Goal: Task Accomplishment & Management: Manage account settings

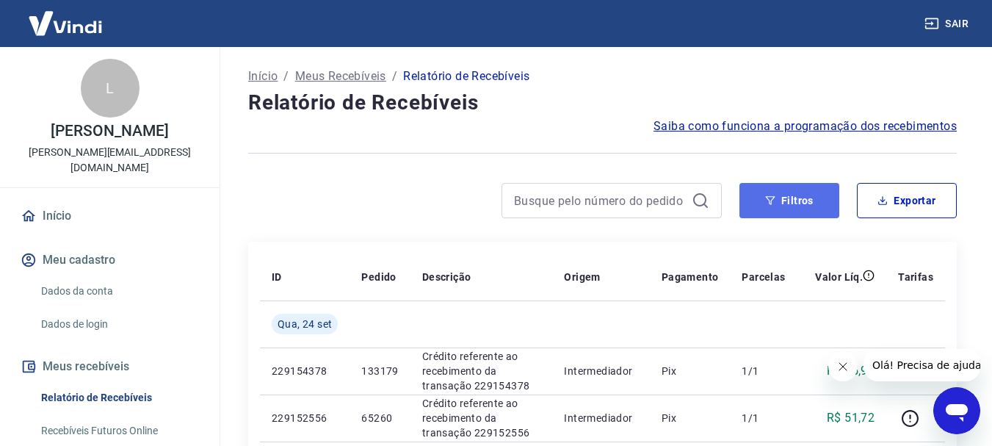
click at [789, 200] on button "Filtros" at bounding box center [790, 200] width 100 height 35
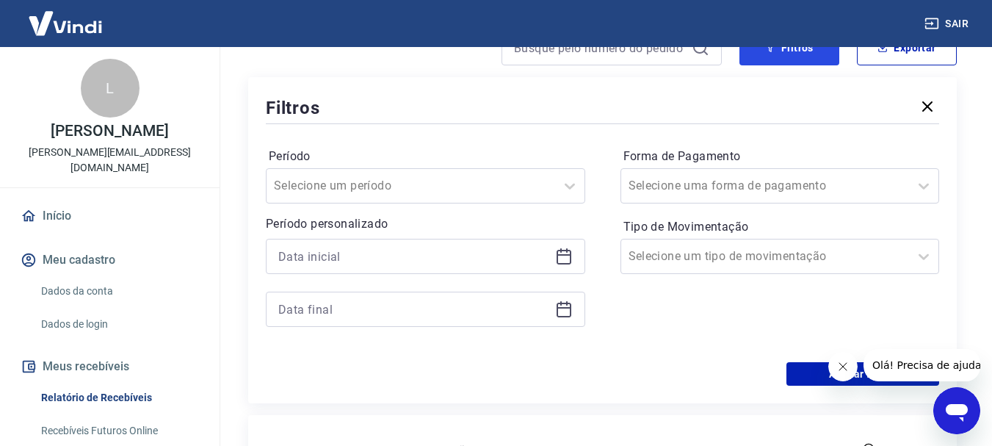
scroll to position [147, 0]
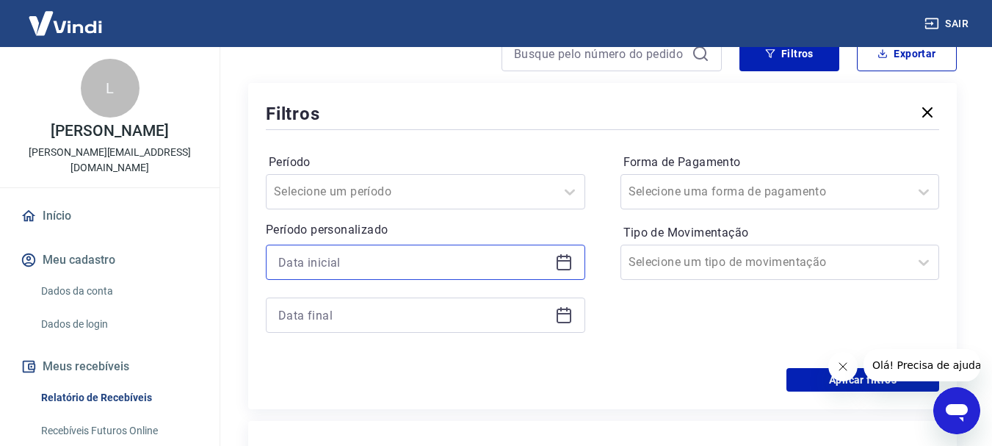
click at [543, 259] on input at bounding box center [413, 262] width 271 height 22
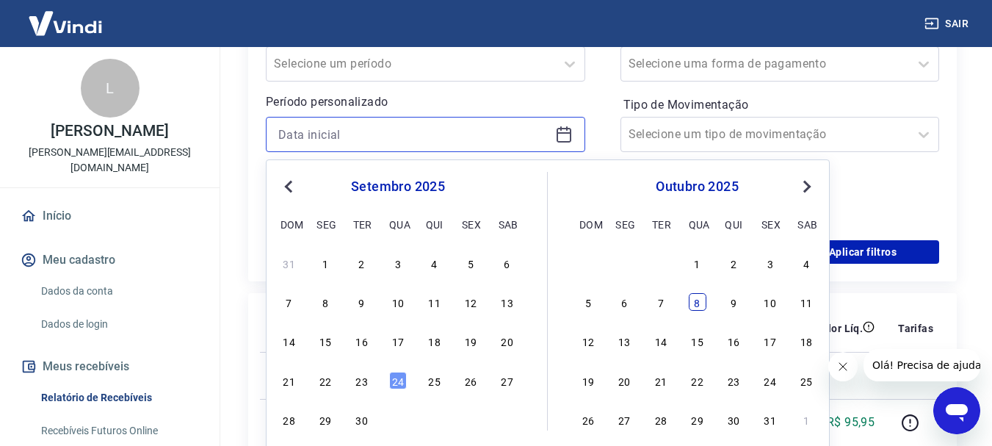
scroll to position [294, 0]
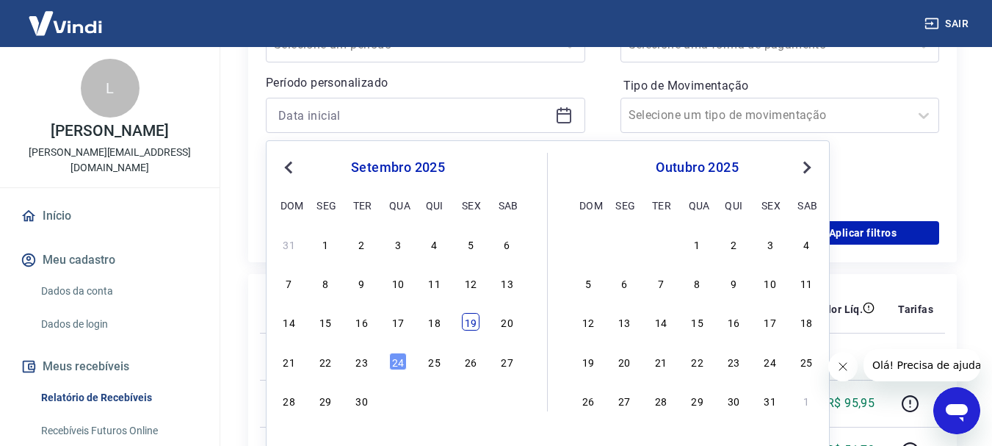
click at [474, 319] on div "19" at bounding box center [471, 322] width 18 height 18
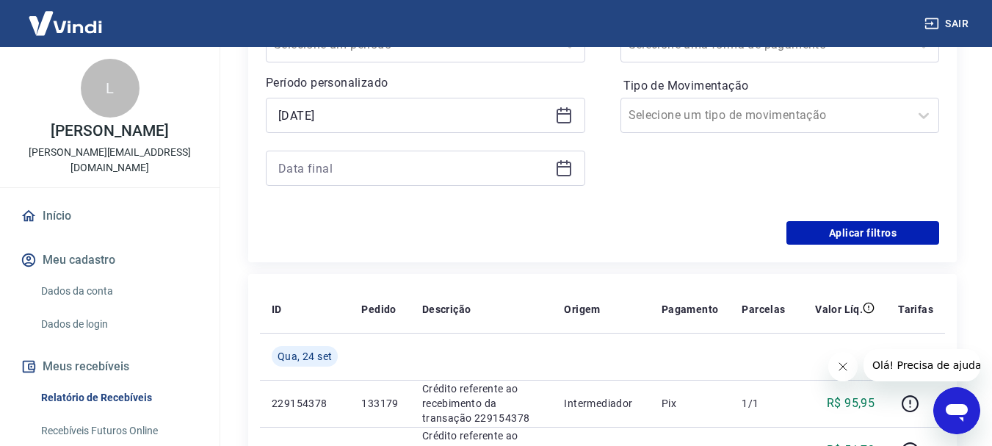
type input "[DATE]"
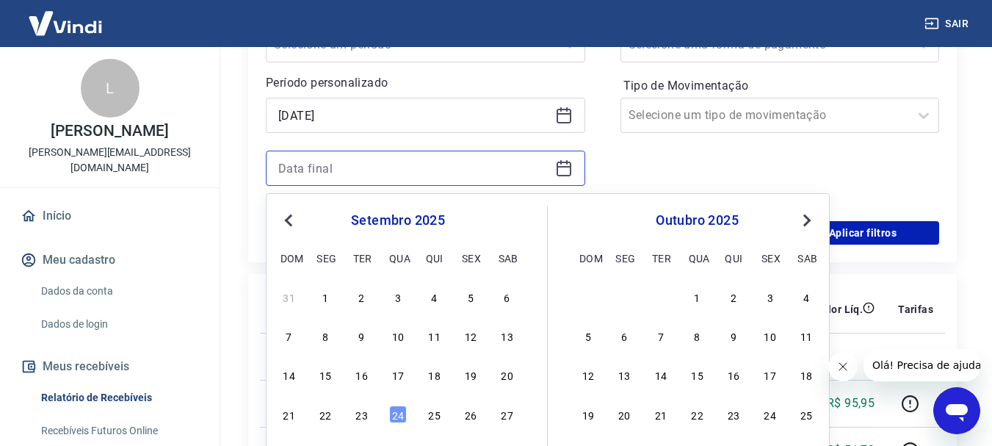
click at [400, 165] on input at bounding box center [413, 168] width 271 height 22
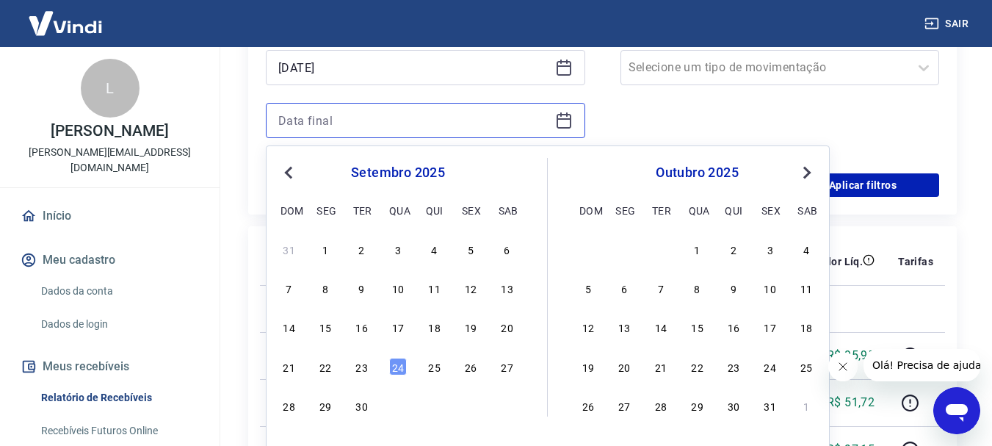
scroll to position [367, 0]
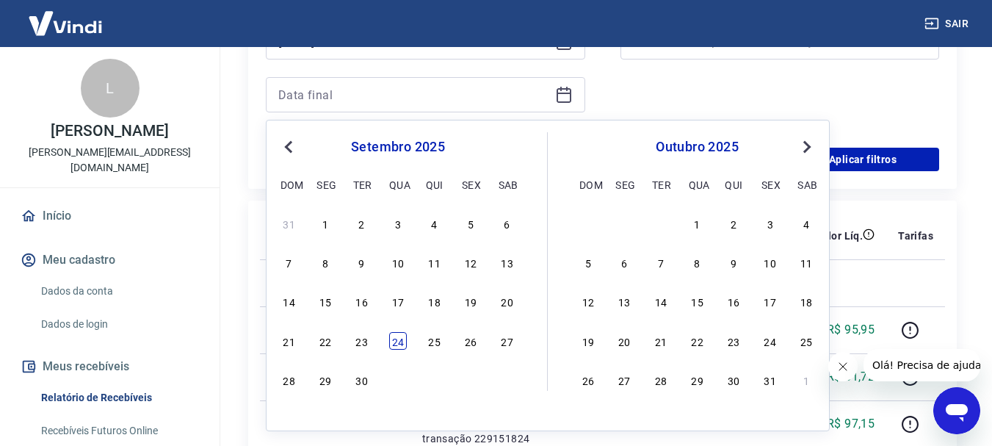
click at [399, 339] on div "24" at bounding box center [398, 341] width 18 height 18
click at [399, 339] on td "133179" at bounding box center [380, 329] width 60 height 47
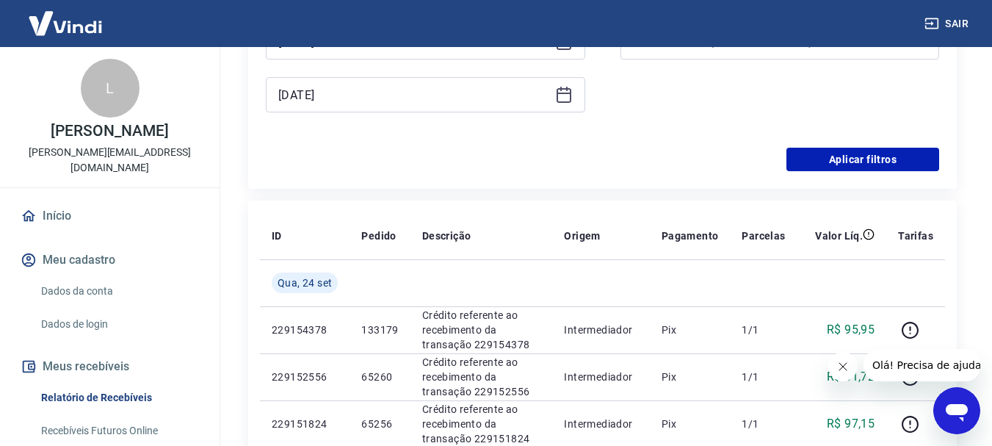
type input "[DATE]"
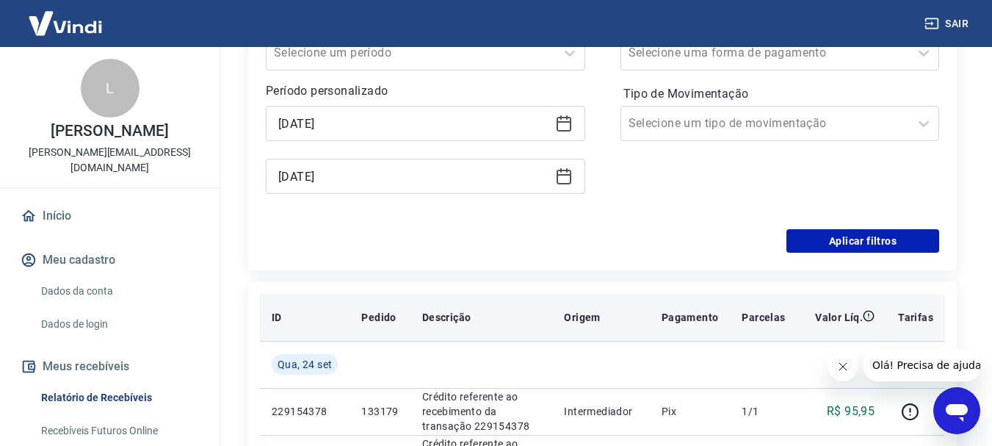
scroll to position [294, 0]
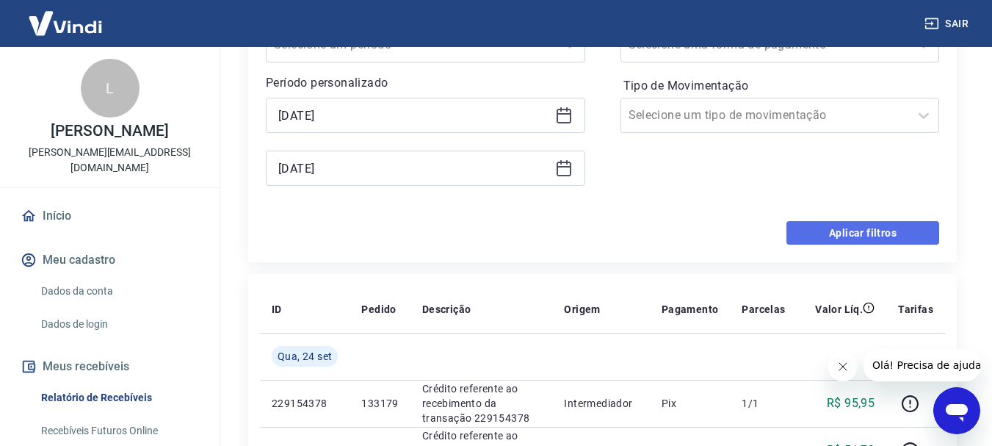
click at [825, 238] on button "Aplicar filtros" at bounding box center [863, 233] width 153 height 24
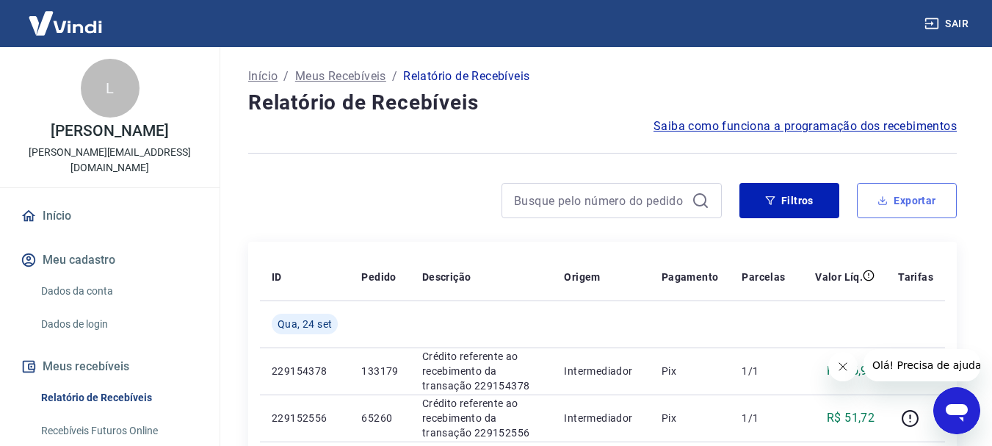
click at [901, 195] on button "Exportar" at bounding box center [907, 200] width 100 height 35
type input "19/09/2025"
type input "24/09/2025"
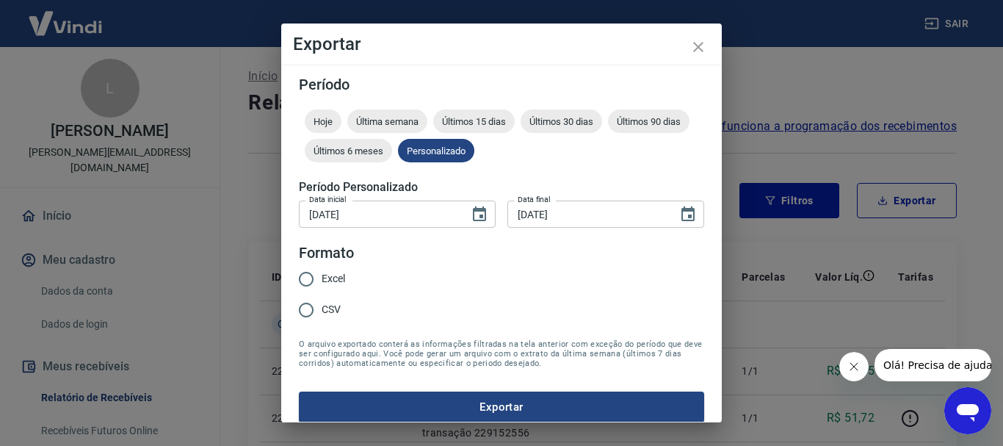
click at [322, 278] on span "Excel" at bounding box center [334, 278] width 24 height 15
click at [322, 278] on input "Excel" at bounding box center [306, 279] width 31 height 31
radio input "true"
click at [492, 403] on button "Exportar" at bounding box center [501, 406] width 405 height 31
